Goal: Information Seeking & Learning: Learn about a topic

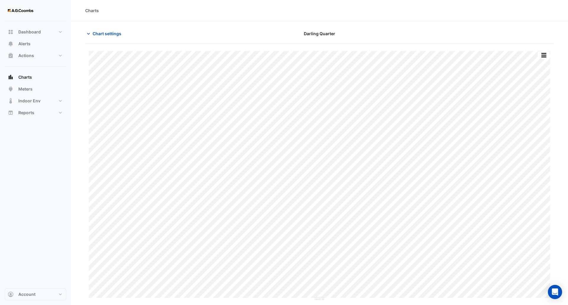
type input "**********"
click at [97, 34] on span "Chart settings" at bounding box center [107, 33] width 29 height 6
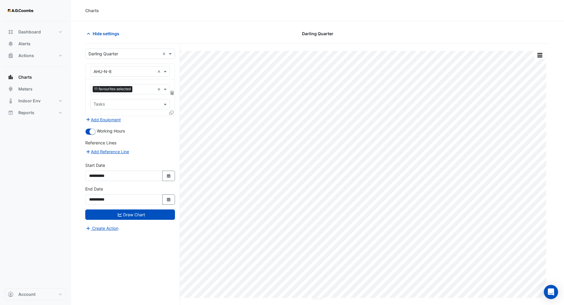
click at [132, 53] on input "text" at bounding box center [123, 54] width 71 height 6
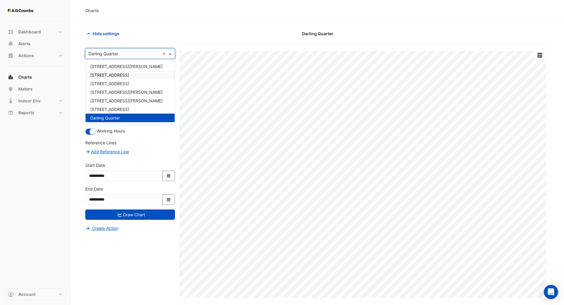
click at [127, 74] on span "[STREET_ADDRESS]" at bounding box center [109, 74] width 39 height 5
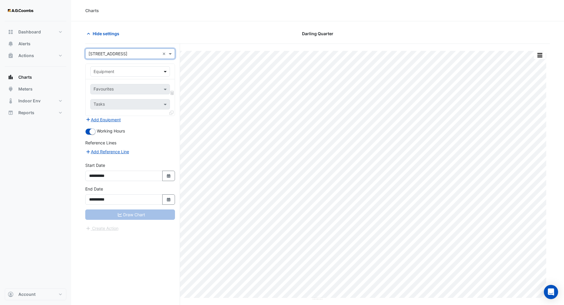
click at [165, 72] on span at bounding box center [165, 71] width 7 height 6
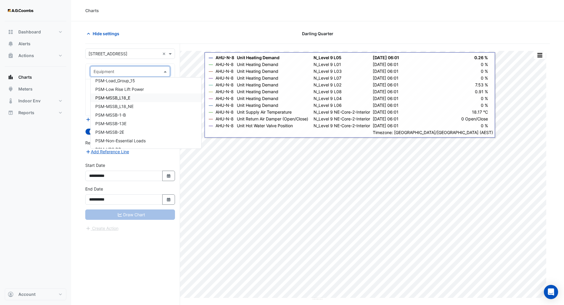
scroll to position [8142, 0]
click at [134, 111] on div "PSM-MSSB_L18_NE" at bounding box center [146, 110] width 111 height 9
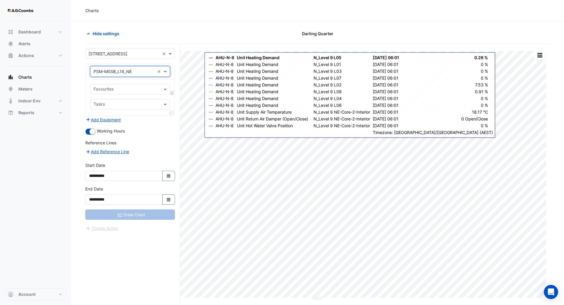
click at [112, 86] on div "Favourites" at bounding box center [103, 90] width 21 height 8
click at [146, 105] on div "Actual Energy Consumption - AS-P Level 18, Base" at bounding box center [144, 102] width 106 height 9
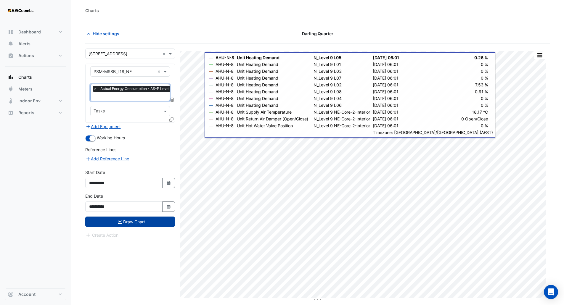
click at [145, 219] on button "Draw Chart" at bounding box center [130, 222] width 90 height 10
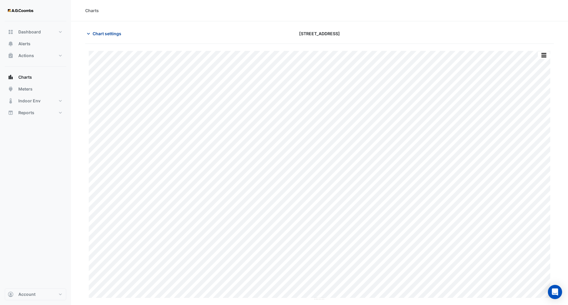
click at [88, 34] on icon "button" at bounding box center [89, 34] width 6 height 6
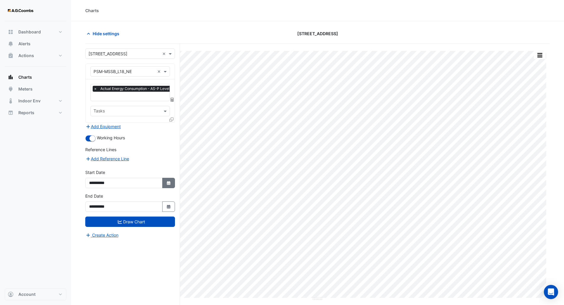
click at [170, 184] on icon "button" at bounding box center [169, 183] width 4 height 4
select select "*"
select select "****"
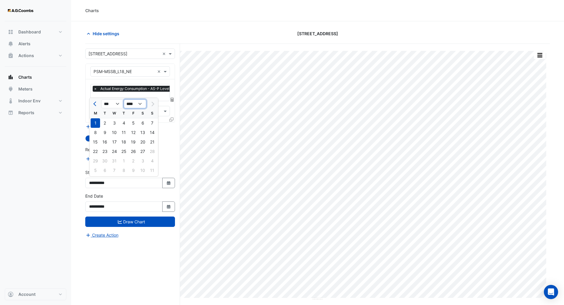
click at [141, 101] on select "**** **** **** **** **** **** **** **** **** **** ****" at bounding box center [135, 103] width 22 height 9
click at [164, 207] on button "Select Date" at bounding box center [168, 206] width 13 height 10
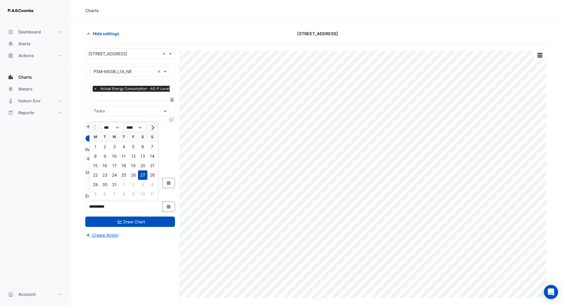
click at [150, 127] on span "Next month" at bounding box center [152, 127] width 4 height 4
select select "*"
click at [140, 127] on select "**** **** **** **** **** **** **** **** **** **** ****" at bounding box center [135, 127] width 22 height 9
select select "****"
click at [124, 123] on select "**** **** **** **** **** **** **** **** **** **** ****" at bounding box center [135, 127] width 22 height 9
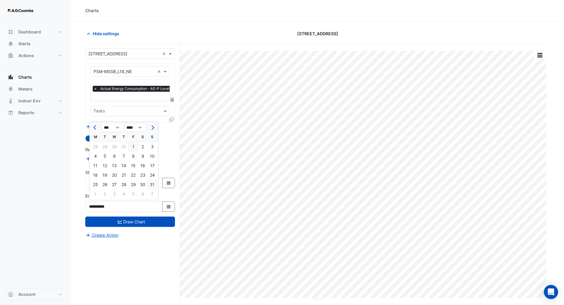
click at [152, 185] on div "31" at bounding box center [151, 184] width 9 height 9
type input "**********"
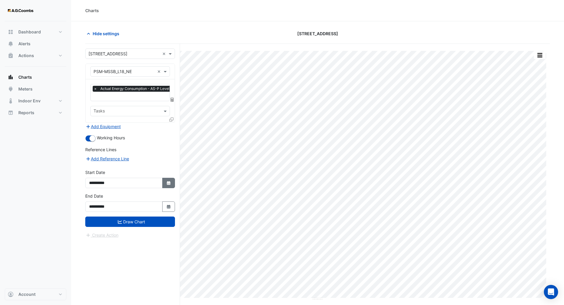
click at [170, 183] on icon "Select Date" at bounding box center [168, 183] width 5 height 4
select select "*"
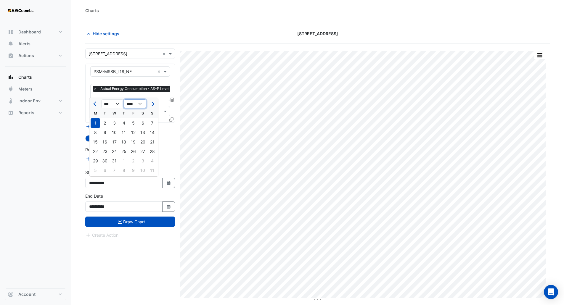
click at [140, 104] on select "**** **** **** **** **** **** **** **** **** **** **** ****" at bounding box center [135, 103] width 22 height 9
select select "****"
click at [124, 99] on select "**** **** **** **** **** **** **** **** **** **** **** ****" at bounding box center [135, 103] width 22 height 9
click at [124, 162] on div "31" at bounding box center [123, 160] width 9 height 9
type input "**********"
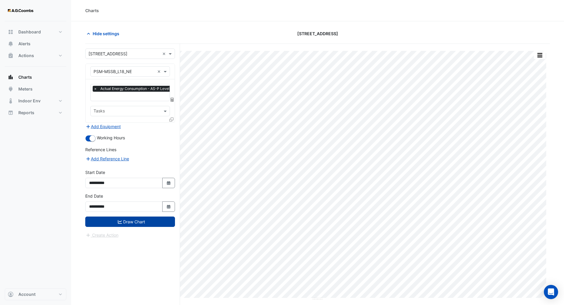
click at [115, 225] on button "Draw Chart" at bounding box center [130, 222] width 90 height 10
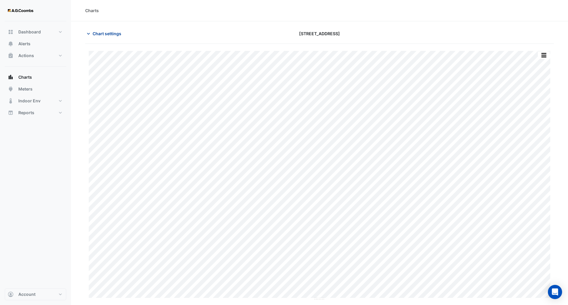
click at [110, 34] on span "Chart settings" at bounding box center [107, 33] width 29 height 6
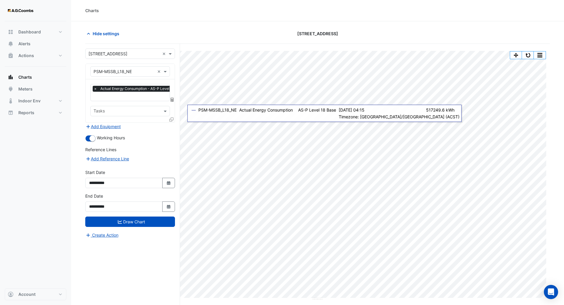
click at [177, 28] on section "Hide settings [STREET_ADDRESS] Print Save as JPEG Save as PNG Pivot Data Table …" at bounding box center [317, 174] width 493 height 306
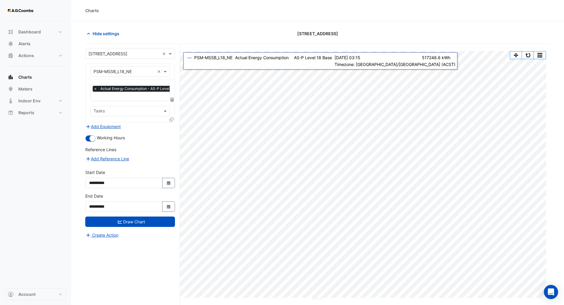
click at [192, 44] on div "Print Save as JPEG Save as PNG Pivot Data Table Export CSV - Flat Export CSV - …" at bounding box center [317, 186] width 464 height 284
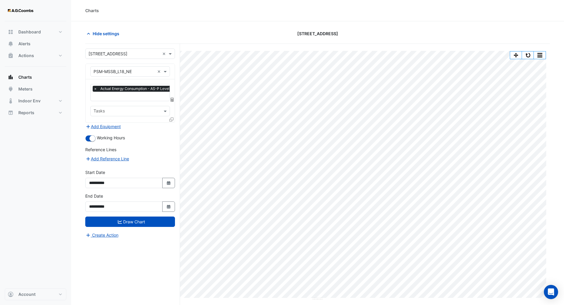
click at [234, 19] on div "Charts" at bounding box center [317, 10] width 493 height 21
click at [88, 33] on icon "button" at bounding box center [88, 34] width 3 height 2
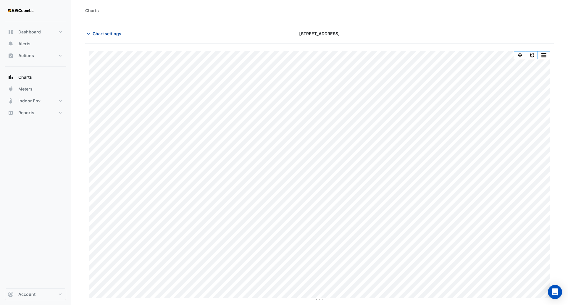
click at [112, 35] on span "Chart settings" at bounding box center [107, 33] width 29 height 6
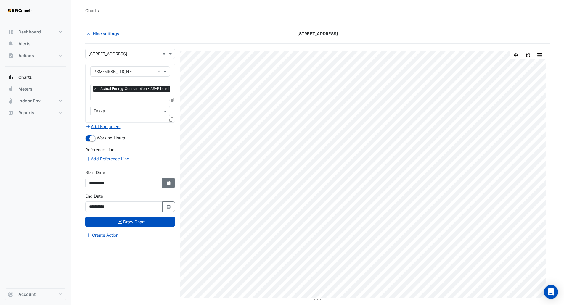
click at [167, 183] on icon "button" at bounding box center [169, 183] width 4 height 4
select select "*"
select select "****"
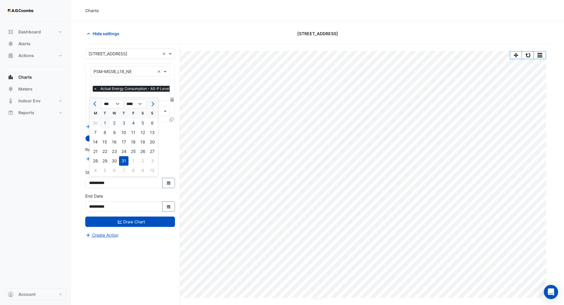
click at [103, 121] on div "1" at bounding box center [104, 122] width 9 height 9
type input "**********"
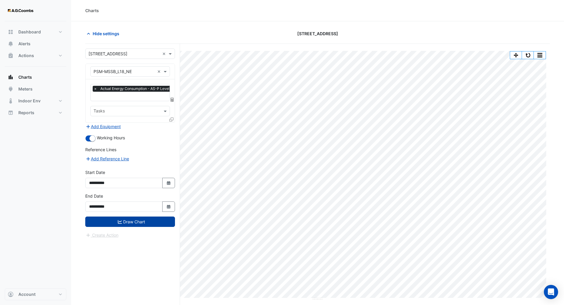
click at [139, 222] on button "Draw Chart" at bounding box center [130, 222] width 90 height 10
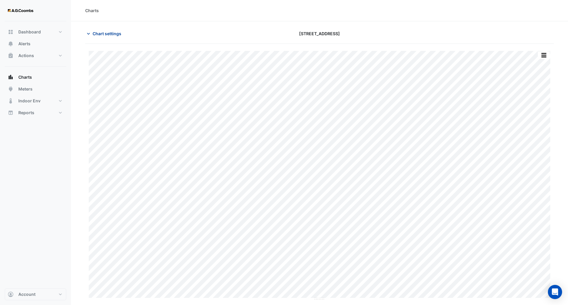
click at [109, 34] on span "Chart settings" at bounding box center [107, 33] width 29 height 6
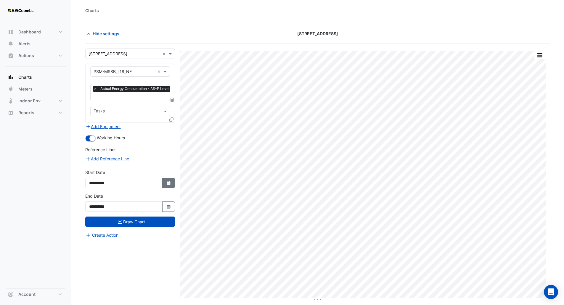
click at [175, 179] on div "**********" at bounding box center [130, 181] width 97 height 24
click at [169, 182] on icon "button" at bounding box center [169, 183] width 4 height 4
select select "*"
select select "****"
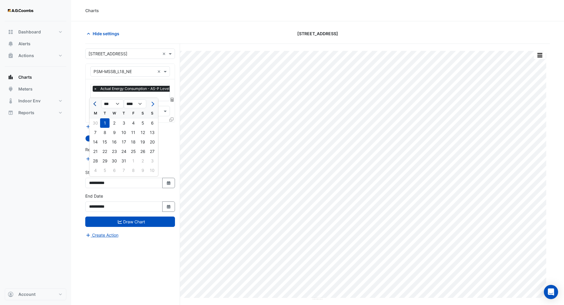
click at [93, 106] on button "Previous month" at bounding box center [95, 103] width 7 height 9
select select "*"
click at [122, 122] on div "1" at bounding box center [123, 122] width 9 height 9
type input "**********"
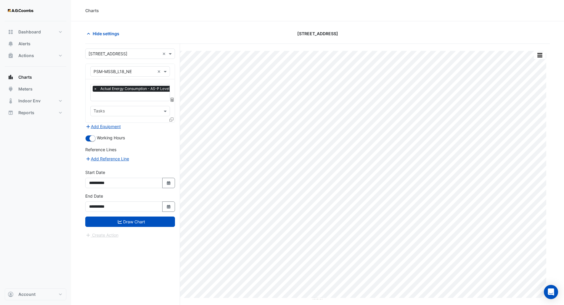
click at [101, 253] on div "**********" at bounding box center [132, 186] width 95 height 284
click at [120, 261] on div "**********" at bounding box center [132, 186] width 95 height 284
click at [128, 222] on button "Draw Chart" at bounding box center [130, 222] width 90 height 10
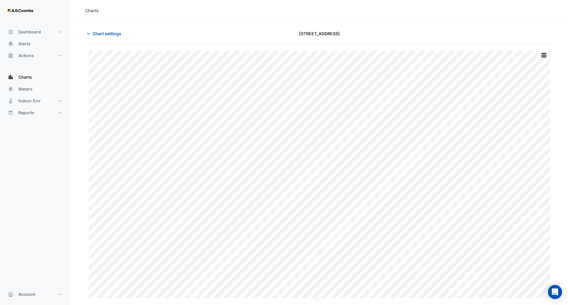
click at [159, 22] on section "Chart settings [STREET_ADDRESS] Print Save as JPEG Save as PNG Pivot Data Table…" at bounding box center [319, 161] width 497 height 280
click at [88, 32] on icon "button" at bounding box center [89, 34] width 6 height 6
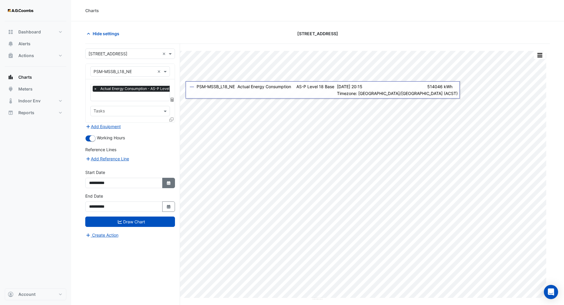
click at [165, 180] on button "Select Date" at bounding box center [168, 183] width 13 height 10
select select "*"
select select "****"
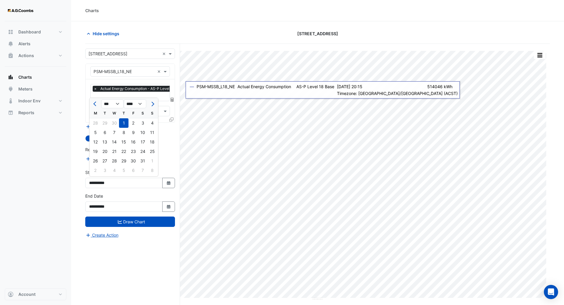
drag, startPoint x: 91, startPoint y: 109, endPoint x: 97, endPoint y: 105, distance: 7.3
click at [91, 109] on div "M" at bounding box center [95, 113] width 9 height 9
click at [98, 103] on button "Previous month" at bounding box center [95, 103] width 7 height 9
click at [94, 104] on span "Previous month" at bounding box center [95, 104] width 4 height 4
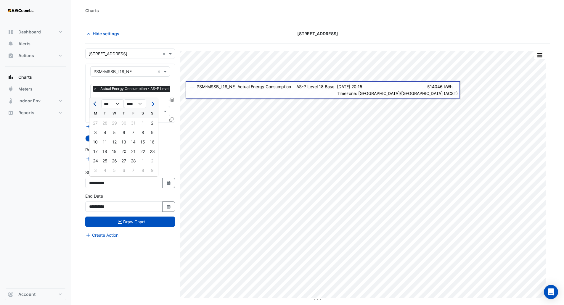
click at [94, 104] on span "Previous month" at bounding box center [95, 104] width 4 height 4
select select "*"
click at [114, 121] on div "1" at bounding box center [113, 122] width 9 height 9
type input "**********"
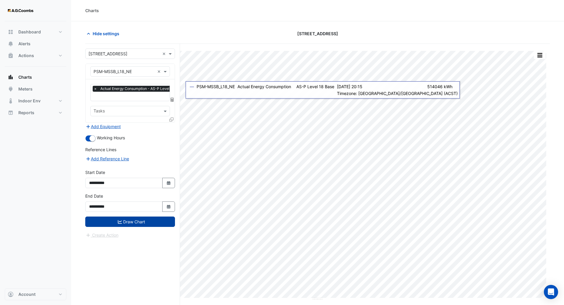
click at [122, 222] on button "Draw Chart" at bounding box center [130, 222] width 90 height 10
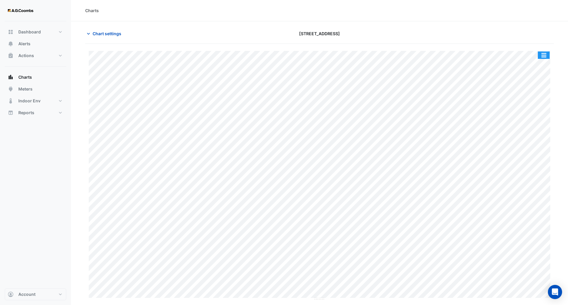
click at [544, 56] on button "button" at bounding box center [544, 54] width 12 height 7
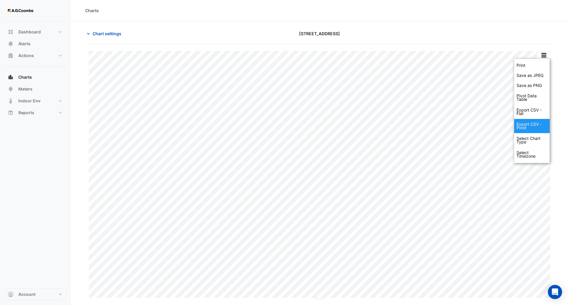
click at [541, 125] on div "Export CSV - Pivot" at bounding box center [532, 126] width 36 height 14
click at [426, 46] on div "Print Save as JPEG Save as PNG Pivot Data Table Export CSV - Flat Export CSV - …" at bounding box center [319, 172] width 469 height 257
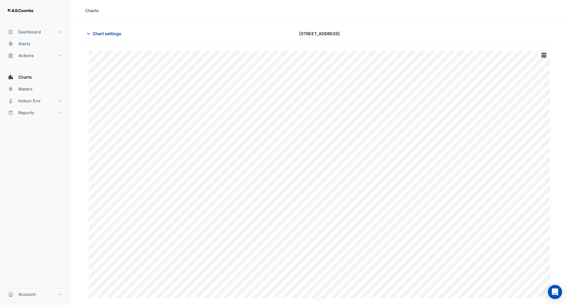
click at [87, 33] on icon "button" at bounding box center [89, 34] width 6 height 6
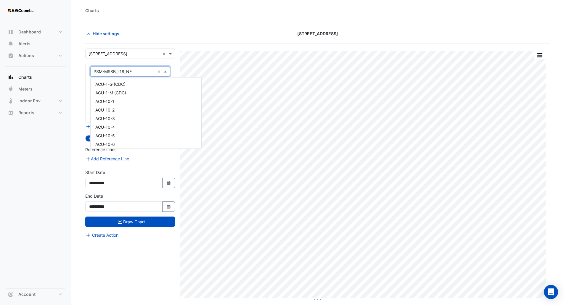
click at [164, 71] on span at bounding box center [165, 71] width 7 height 6
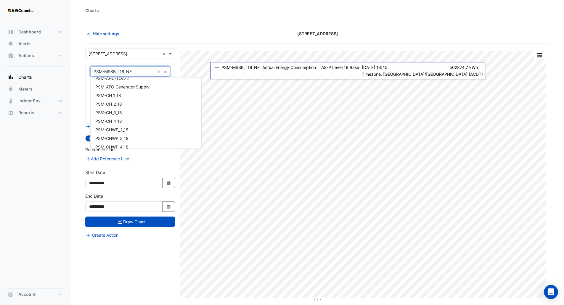
scroll to position [7585, 0]
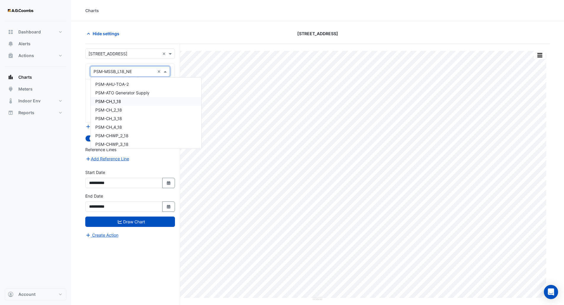
click at [105, 100] on span "PSM-CH_1_18" at bounding box center [108, 101] width 26 height 5
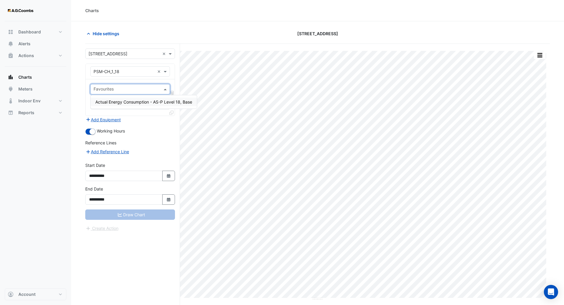
click at [163, 89] on span at bounding box center [165, 89] width 7 height 6
click at [137, 102] on span "Actual Energy Consumption - AS-P Level 18, Base" at bounding box center [143, 101] width 97 height 5
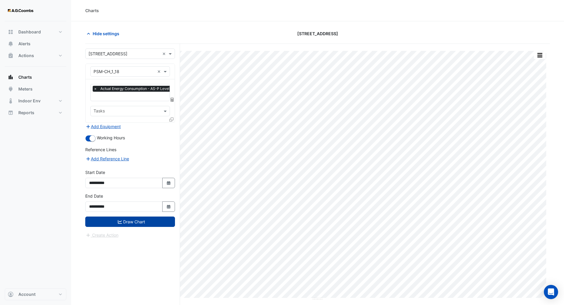
click at [128, 222] on button "Draw Chart" at bounding box center [130, 222] width 90 height 10
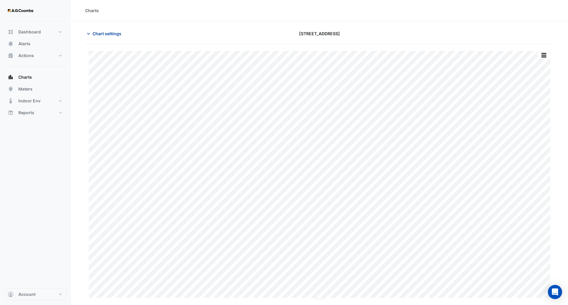
click at [90, 32] on icon "button" at bounding box center [89, 34] width 6 height 6
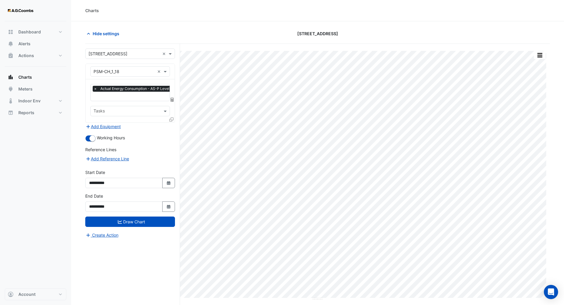
click at [221, 35] on div "Hide settings" at bounding box center [160, 33] width 157 height 10
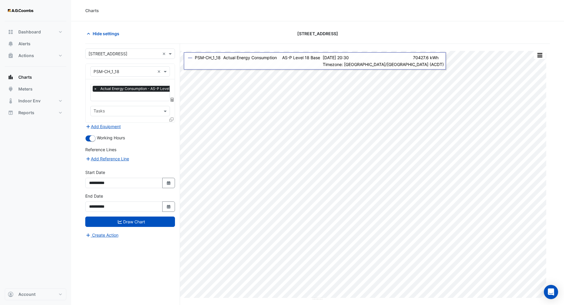
click at [370, 32] on div "[STREET_ADDRESS]" at bounding box center [317, 33] width 157 height 10
click at [130, 72] on input "text" at bounding box center [123, 72] width 61 height 6
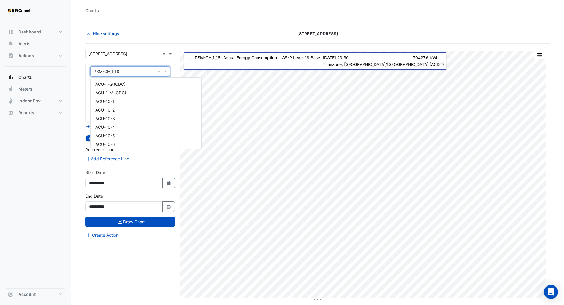
scroll to position [7604, 0]
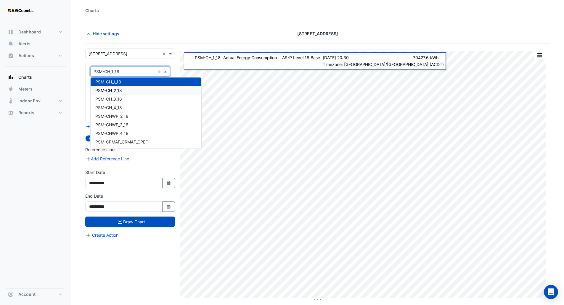
click at [125, 89] on div "PSM-CH_2_18" at bounding box center [146, 90] width 111 height 9
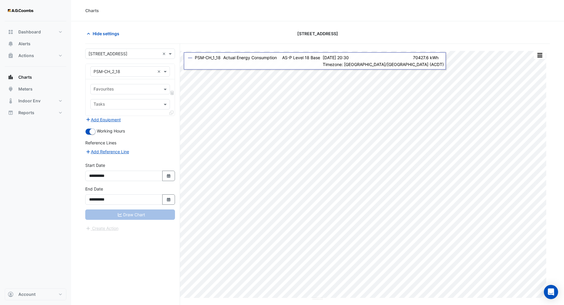
click at [139, 266] on div "**********" at bounding box center [132, 186] width 95 height 284
click at [123, 95] on div "Favourites Tasks" at bounding box center [130, 97] width 89 height 36
click at [129, 90] on input "text" at bounding box center [126, 90] width 66 height 6
click at [124, 104] on span "Actual Energy Consumption - AS-P Level 18, Base" at bounding box center [143, 101] width 97 height 5
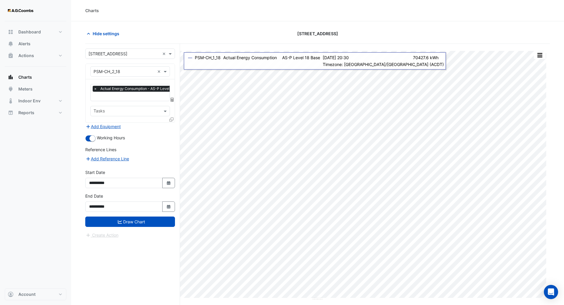
click at [120, 268] on div "**********" at bounding box center [132, 186] width 95 height 284
click at [140, 218] on button "Draw Chart" at bounding box center [130, 222] width 90 height 10
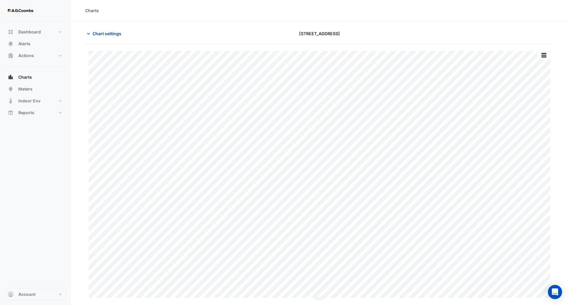
drag, startPoint x: 103, startPoint y: 33, endPoint x: 104, endPoint y: 37, distance: 4.6
click at [103, 33] on span "Chart settings" at bounding box center [107, 33] width 29 height 6
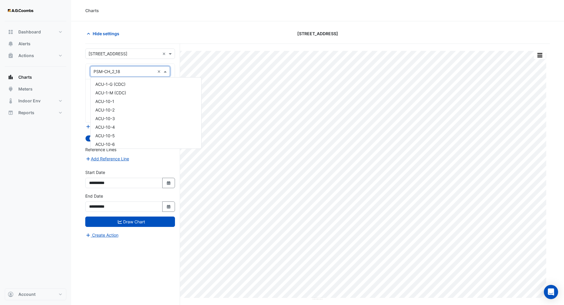
click at [164, 72] on span at bounding box center [165, 71] width 7 height 6
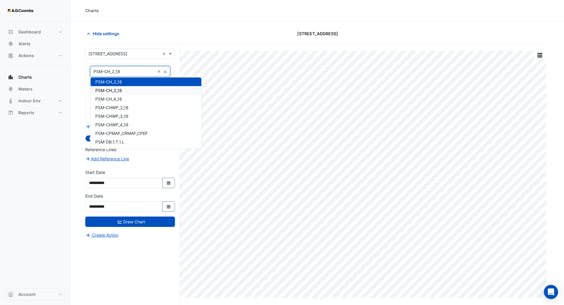
click at [115, 89] on span "PSM-CH_3_18" at bounding box center [108, 90] width 27 height 5
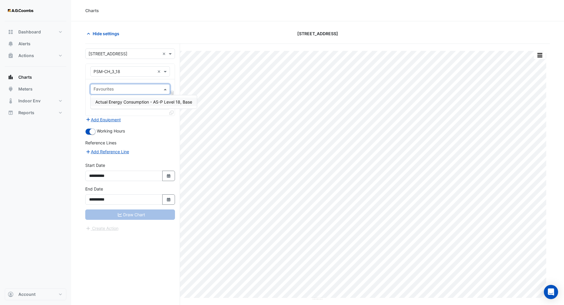
click at [144, 91] on input "text" at bounding box center [126, 90] width 66 height 6
click at [134, 101] on span "Actual Energy Consumption - AS-P Level 18, Base" at bounding box center [143, 101] width 97 height 5
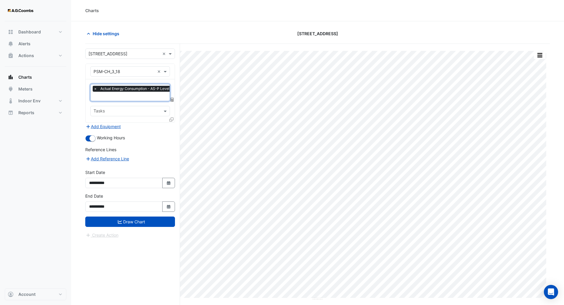
click at [140, 215] on div "**********" at bounding box center [130, 205] width 97 height 24
click at [130, 220] on button "Draw Chart" at bounding box center [130, 222] width 90 height 10
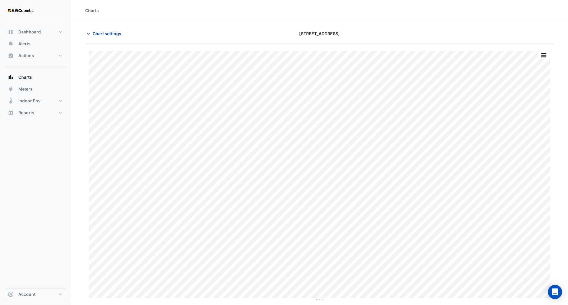
click at [91, 33] on icon "button" at bounding box center [89, 34] width 6 height 6
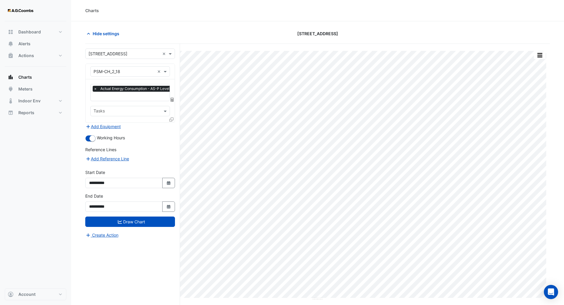
click at [235, 19] on div "Charts" at bounding box center [317, 10] width 493 height 21
click at [164, 71] on span at bounding box center [165, 71] width 7 height 6
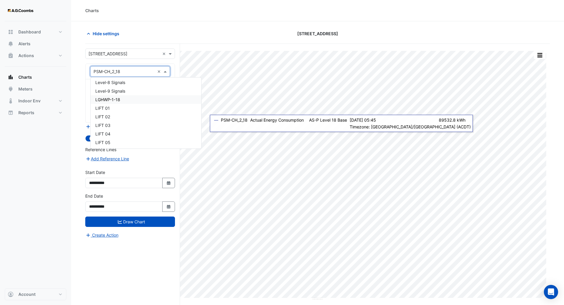
scroll to position [7394, 0]
drag, startPoint x: 125, startPoint y: 67, endPoint x: 128, endPoint y: 77, distance: 9.9
click at [125, 67] on div "× PSM-CH_2_18 ×" at bounding box center [130, 71] width 80 height 10
click at [128, 74] on div "× PSM-CH_2_18" at bounding box center [123, 71] width 64 height 6
drag, startPoint x: 128, startPoint y: 71, endPoint x: 74, endPoint y: 74, distance: 53.9
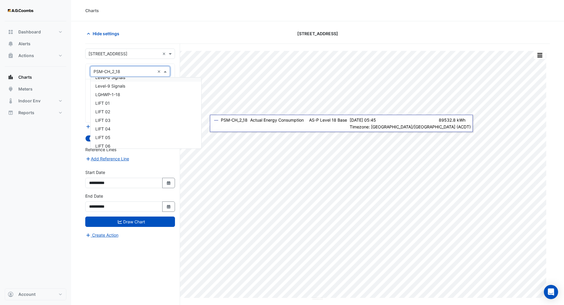
click at [74, 74] on section "Hide settings [STREET_ADDRESS] Print Save as JPEG Save as PNG Pivot Data Table …" at bounding box center [317, 174] width 493 height 306
type input "*"
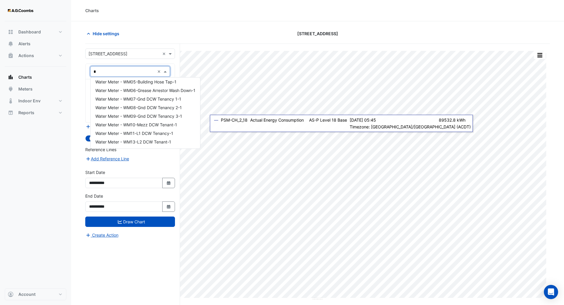
scroll to position [766, 0]
click at [92, 69] on div "*" at bounding box center [130, 71] width 79 height 7
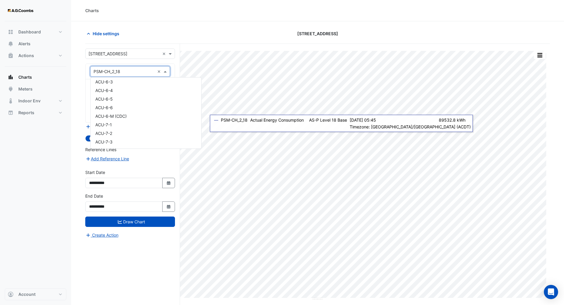
scroll to position [8746, 0]
type input "**"
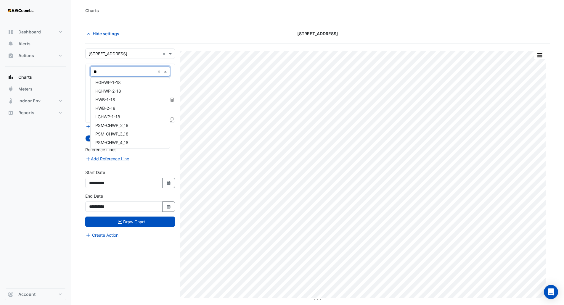
drag, startPoint x: 104, startPoint y: 70, endPoint x: 74, endPoint y: 69, distance: 29.9
click at [74, 70] on section "Hide settings [STREET_ADDRESS] Print Save as JPEG Save as PNG Pivot Data Table …" at bounding box center [317, 174] width 493 height 306
click at [165, 73] on span at bounding box center [165, 71] width 7 height 6
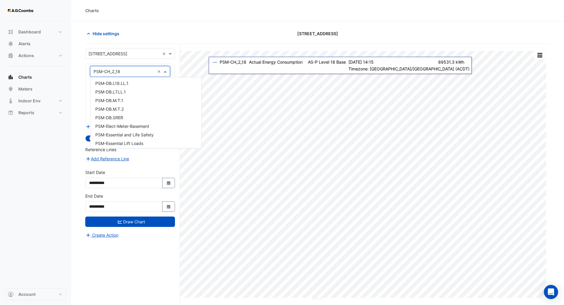
scroll to position [8004, 0]
click at [247, 43] on div "Hide settings [STREET_ADDRESS]" at bounding box center [317, 35] width 464 height 15
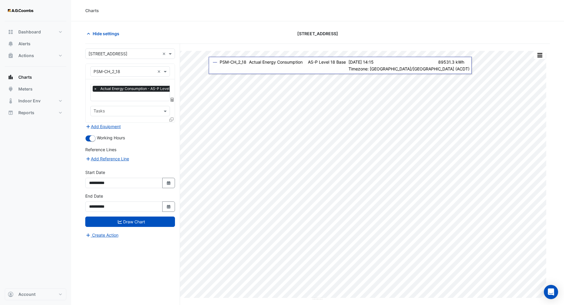
drag, startPoint x: 340, startPoint y: 34, endPoint x: 288, endPoint y: 32, distance: 52.7
click at [288, 32] on div "[STREET_ADDRESS]" at bounding box center [317, 33] width 157 height 10
click at [231, 19] on div "Charts" at bounding box center [317, 10] width 493 height 21
drag, startPoint x: 344, startPoint y: 34, endPoint x: 274, endPoint y: 2, distance: 77.3
click at [274, 2] on div "Charts Hide settings [STREET_ADDRESS] Print Save as JPEG Save as PNG Pivot Data…" at bounding box center [317, 164] width 493 height 328
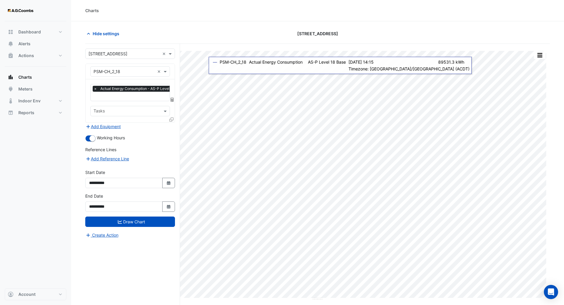
click at [350, 20] on div "Charts" at bounding box center [317, 10] width 493 height 21
click at [343, 31] on div "[STREET_ADDRESS]" at bounding box center [317, 33] width 157 height 10
drag, startPoint x: 297, startPoint y: 32, endPoint x: 348, endPoint y: 32, distance: 51.5
click at [348, 32] on div "[STREET_ADDRESS]" at bounding box center [317, 33] width 157 height 10
click at [365, 27] on section "Hide settings [STREET_ADDRESS] Print Save as JPEG Save as PNG Pivot Data Table …" at bounding box center [317, 174] width 493 height 306
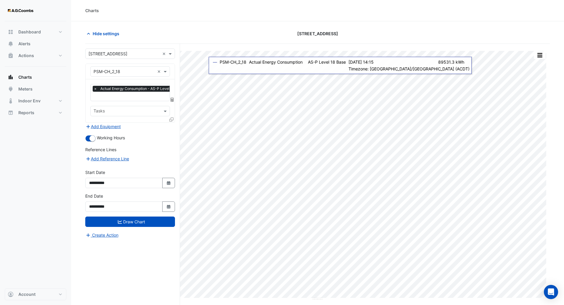
drag, startPoint x: 338, startPoint y: 33, endPoint x: 262, endPoint y: 32, distance: 76.3
click at [262, 32] on div "[STREET_ADDRESS]" at bounding box center [317, 33] width 157 height 10
